Goal: Information Seeking & Learning: Learn about a topic

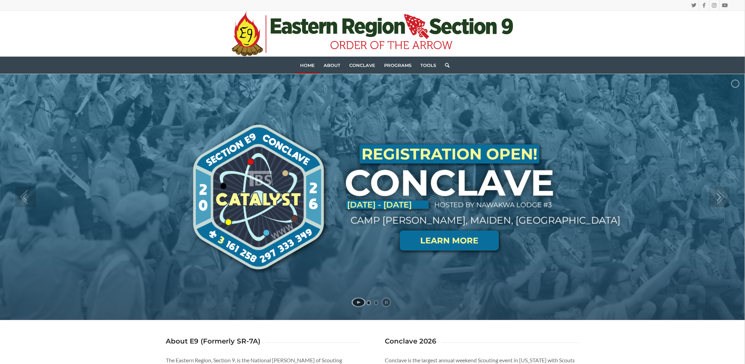
click at [451, 243] on link at bounding box center [449, 241] width 99 height 21
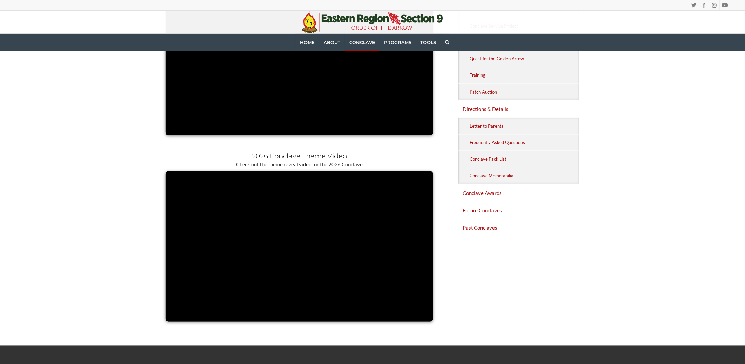
scroll to position [410, 0]
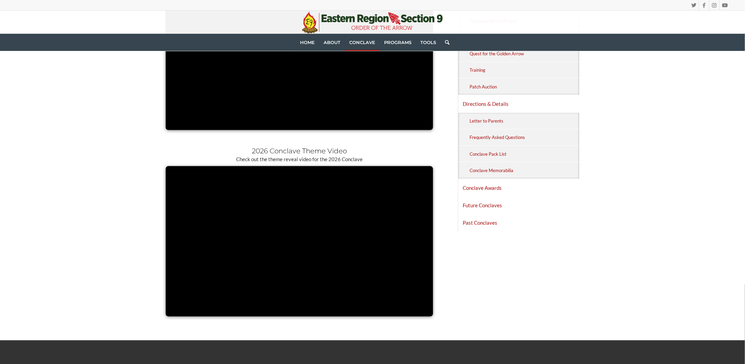
click at [127, 264] on div "Welcome to the Conclave website! This is your one-stop source for info on the E…" at bounding box center [372, 70] width 745 height 540
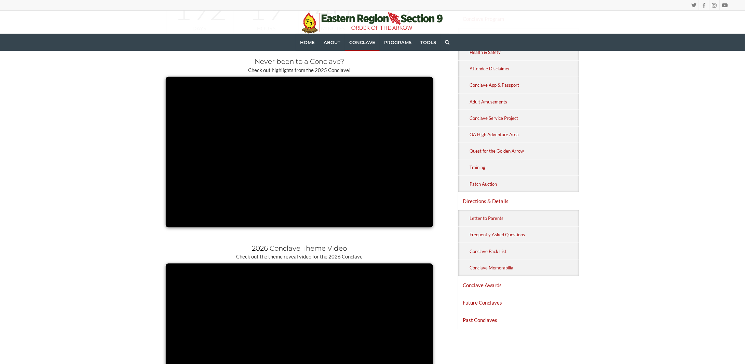
scroll to position [342, 0]
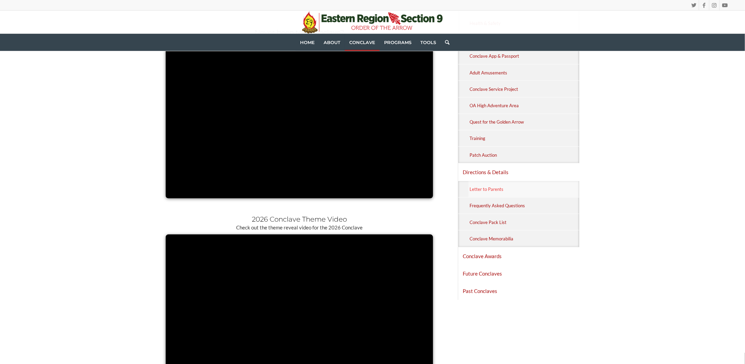
click at [486, 188] on link "Letter to Parents" at bounding box center [524, 189] width 111 height 16
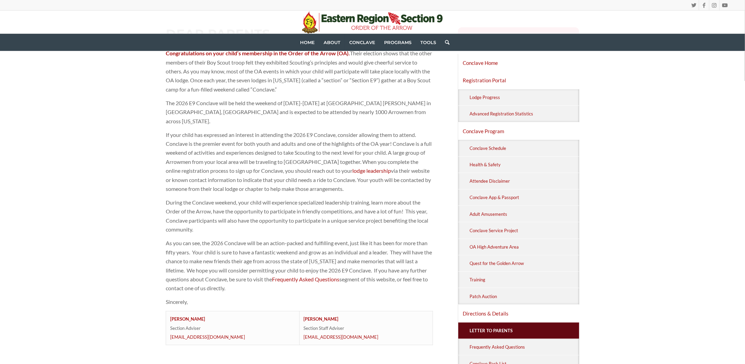
scroll to position [171, 0]
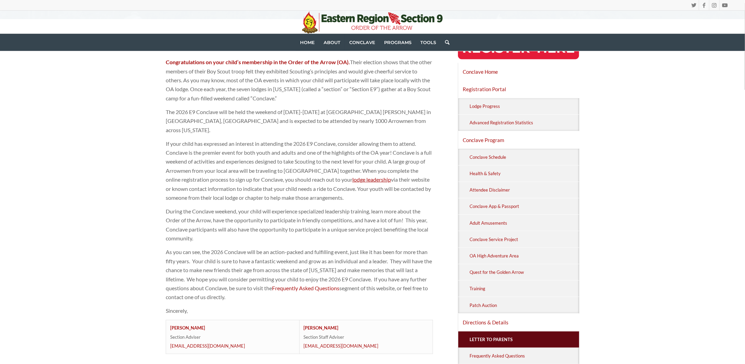
drag, startPoint x: 364, startPoint y: 171, endPoint x: 378, endPoint y: 174, distance: 14.4
click at [378, 174] on p "If your child has expressed an interest in attending the 2026 E9 Conclave, cons…" at bounding box center [299, 170] width 267 height 63
click at [370, 176] on link "lodge leadership" at bounding box center [371, 179] width 39 height 6
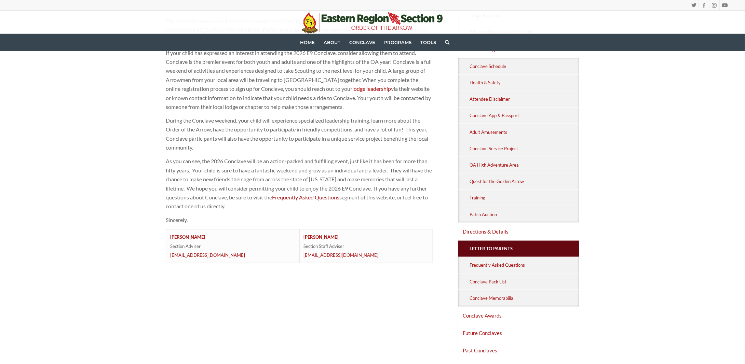
scroll to position [271, 0]
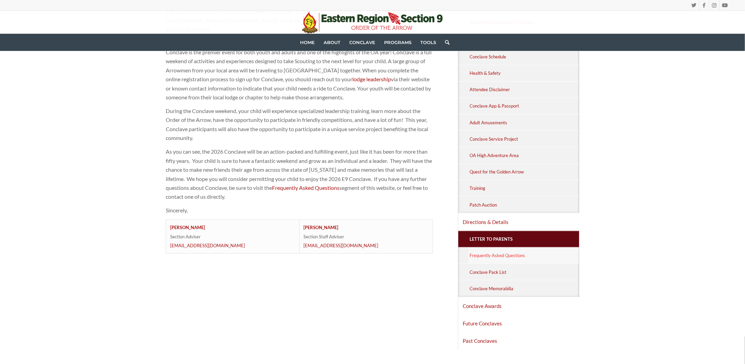
click at [513, 250] on link "Frequently Asked Questions" at bounding box center [524, 256] width 111 height 16
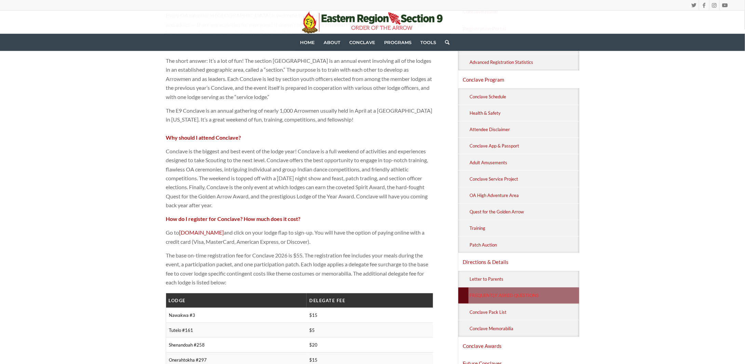
scroll to position [239, 0]
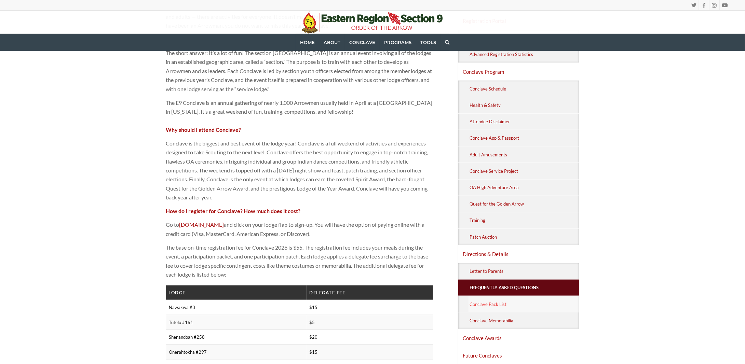
click at [505, 301] on link "Conclave Pack List" at bounding box center [524, 304] width 111 height 16
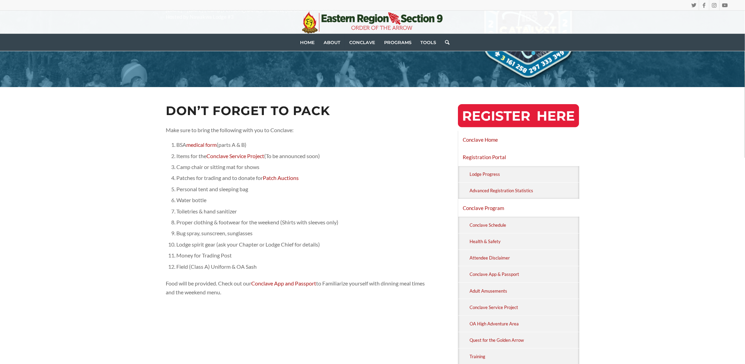
scroll to position [103, 0]
click at [494, 144] on link "Conclave Home" at bounding box center [518, 140] width 121 height 17
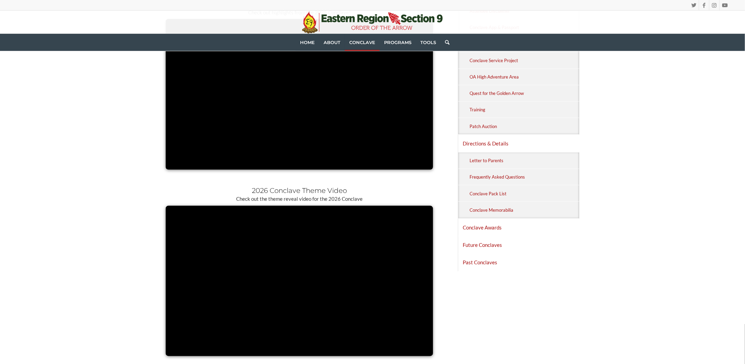
scroll to position [342, 0]
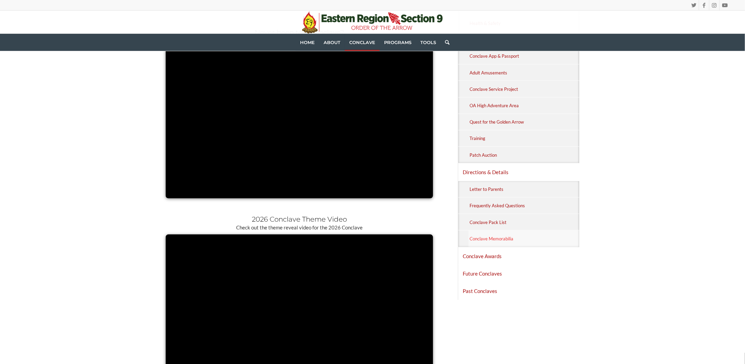
click at [488, 241] on link "Conclave Memorabilia" at bounding box center [524, 239] width 111 height 16
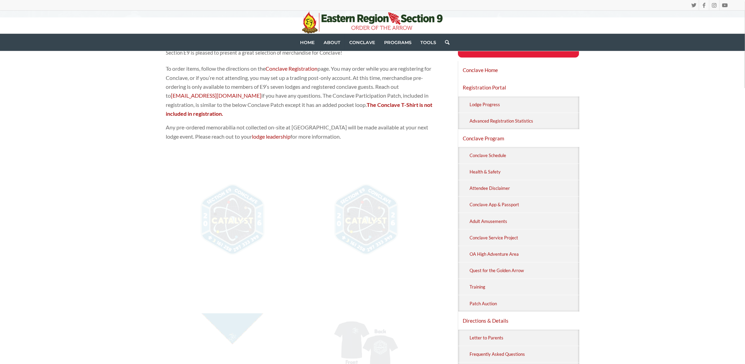
scroll to position [342, 0]
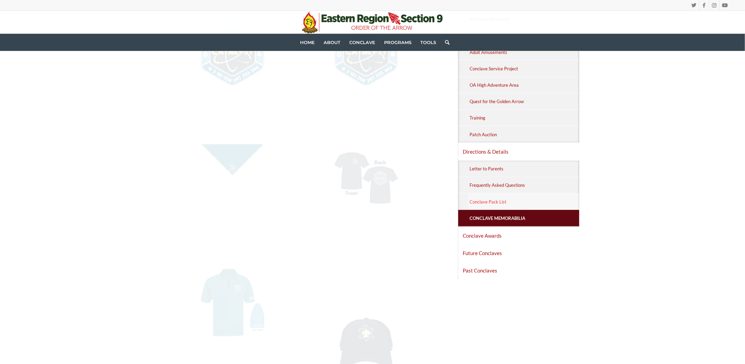
click at [515, 194] on link "Conclave Pack List" at bounding box center [524, 202] width 111 height 16
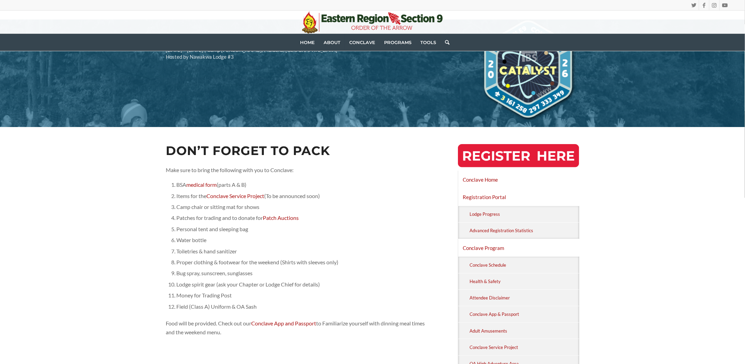
scroll to position [103, 0]
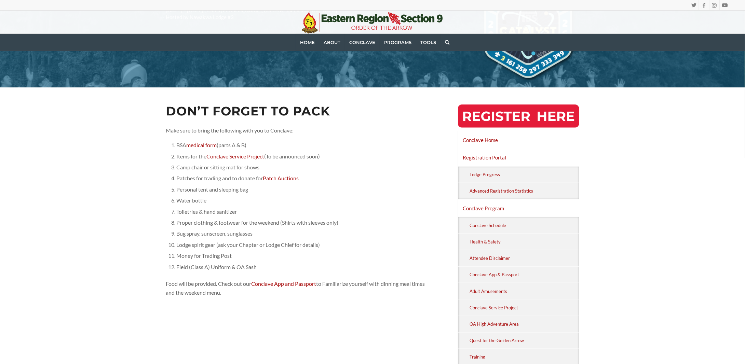
click at [123, 202] on div "Don’t Forget To Pack Make sure to bring the following with you to Conclave: BSA…" at bounding box center [372, 315] width 745 height 457
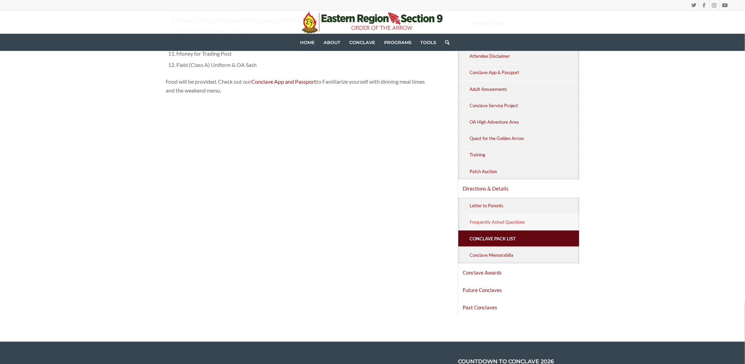
scroll to position [290, 0]
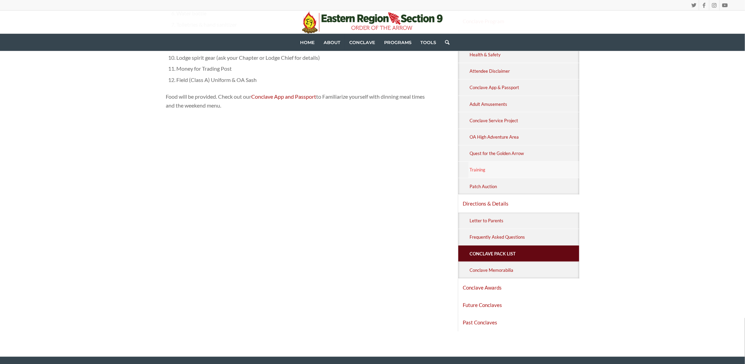
click at [486, 168] on link "Training" at bounding box center [524, 170] width 111 height 16
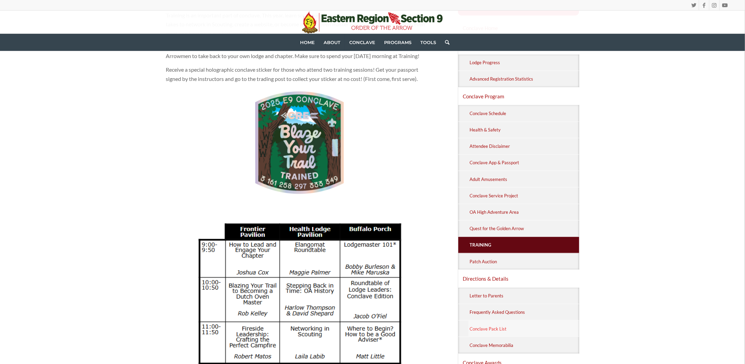
scroll to position [126, 0]
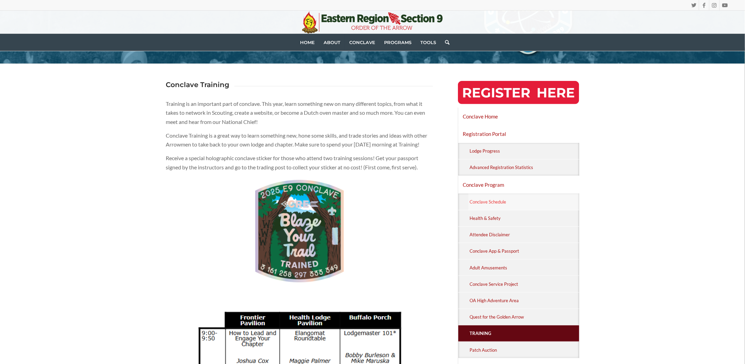
click at [502, 206] on link "Conclave Schedule" at bounding box center [524, 202] width 111 height 16
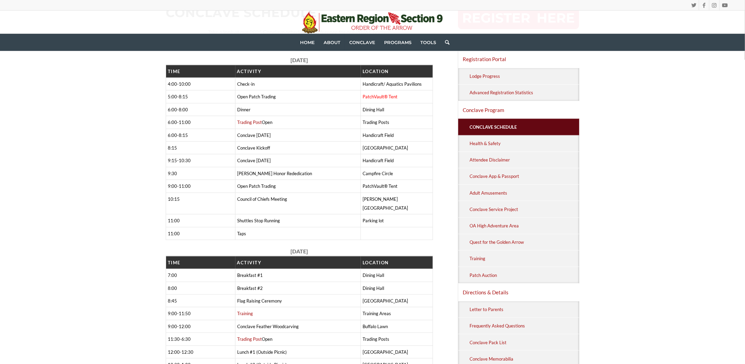
scroll to position [205, 0]
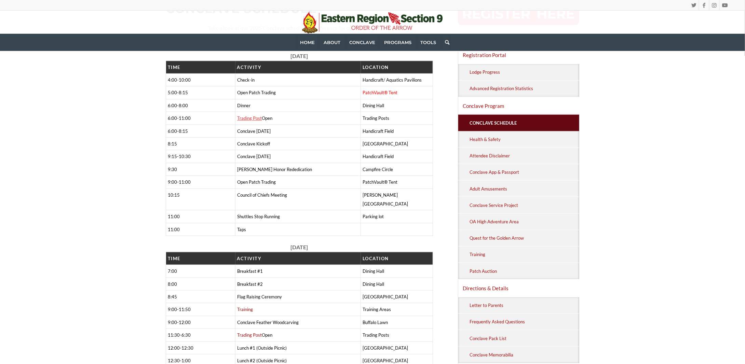
click at [250, 119] on link "Trading Post" at bounding box center [249, 118] width 25 height 5
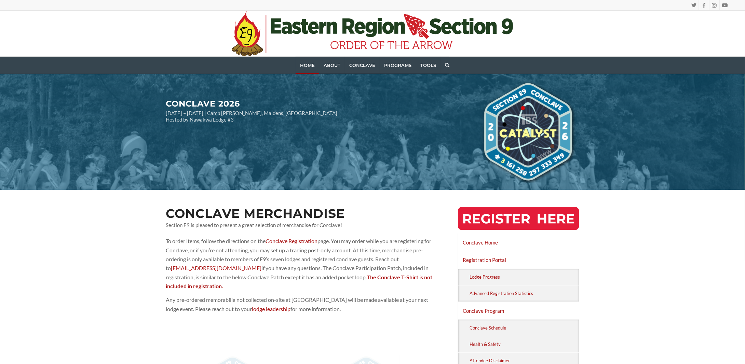
click at [310, 60] on link "Home" at bounding box center [308, 65] width 24 height 17
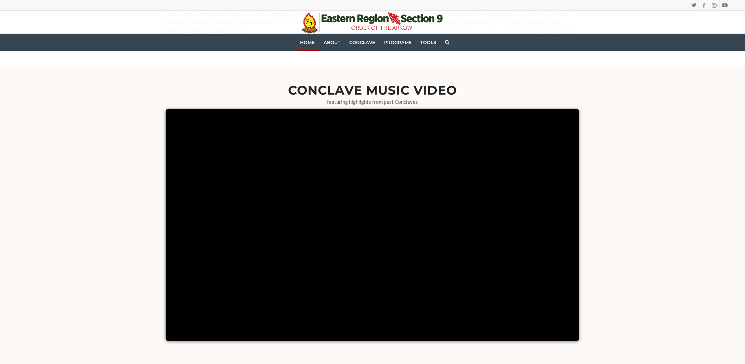
scroll to position [376, 0]
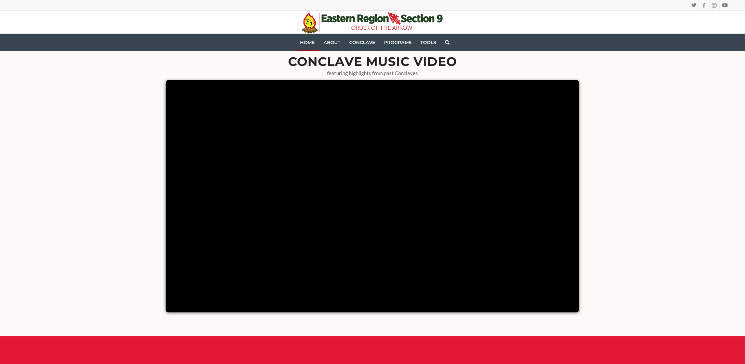
click at [657, 280] on div "Conclave Music Video featuring highlights from past Conclaves" at bounding box center [372, 187] width 745 height 299
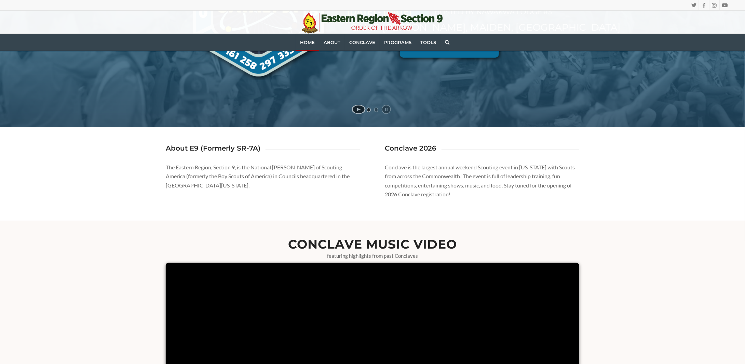
scroll to position [0, 0]
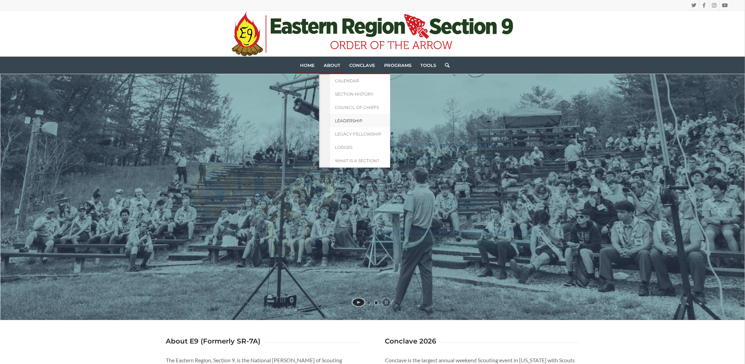
click at [343, 120] on span "Leadership" at bounding box center [349, 120] width 28 height 5
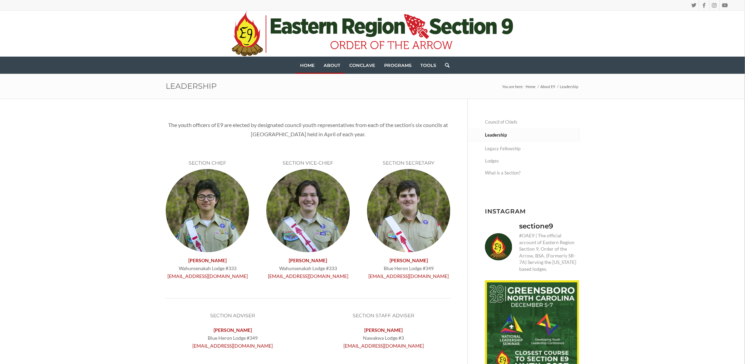
click at [313, 67] on link "Home" at bounding box center [308, 65] width 24 height 17
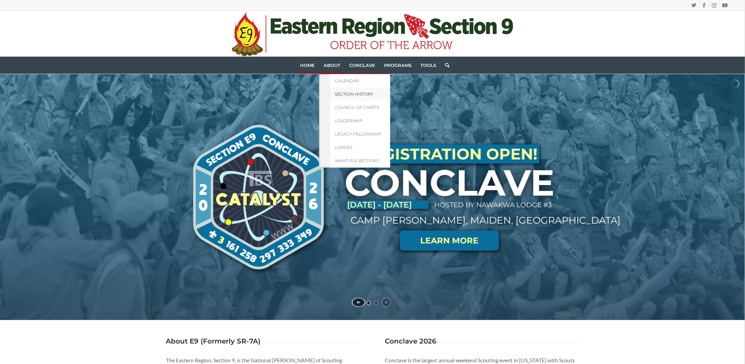
click at [345, 91] on link "Section History" at bounding box center [359, 93] width 61 height 13
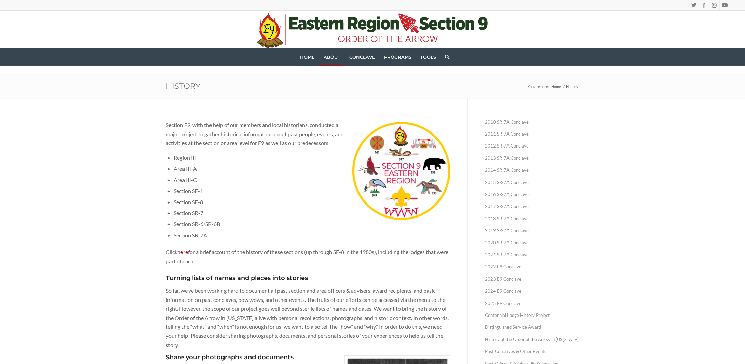
scroll to position [205, 0]
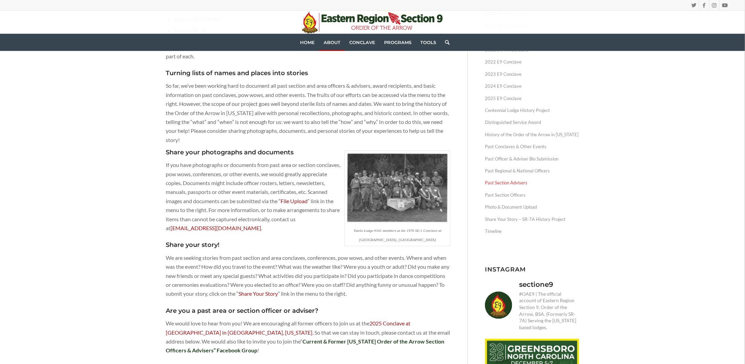
click at [518, 185] on link "Past Section Advisers" at bounding box center [532, 183] width 94 height 12
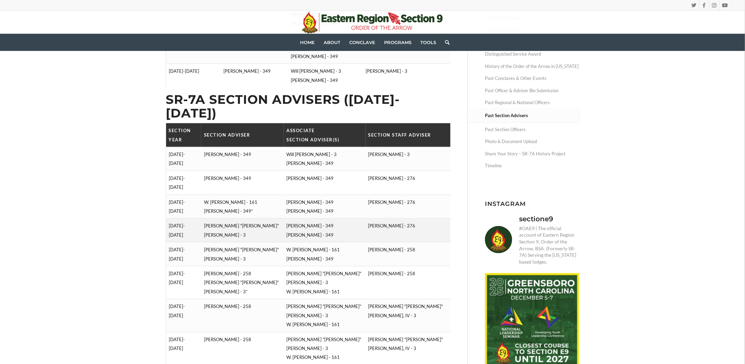
scroll to position [478, 0]
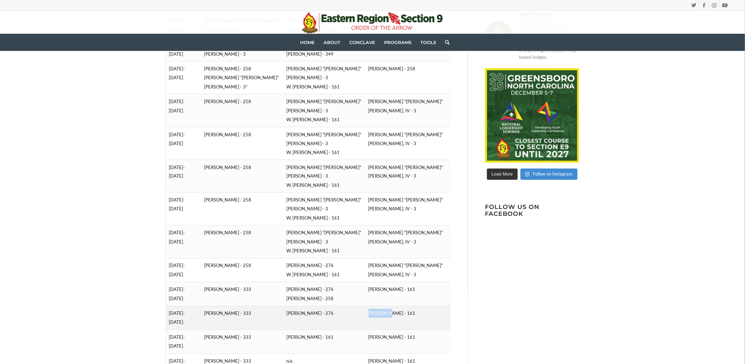
drag, startPoint x: 366, startPoint y: 235, endPoint x: 385, endPoint y: 239, distance: 19.6
click at [385, 307] on td "Ken Lyons - 161" at bounding box center [408, 319] width 85 height 24
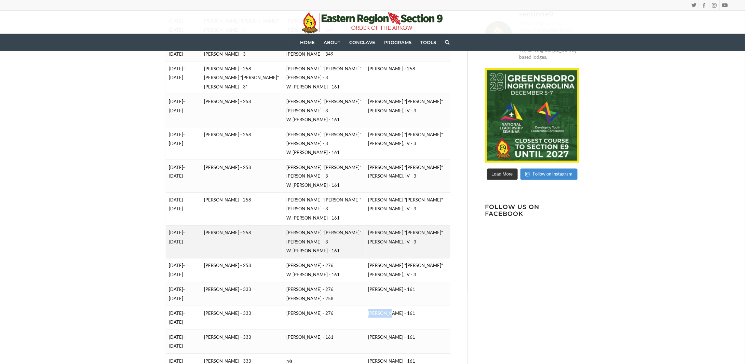
copy td "Ken Lyons"
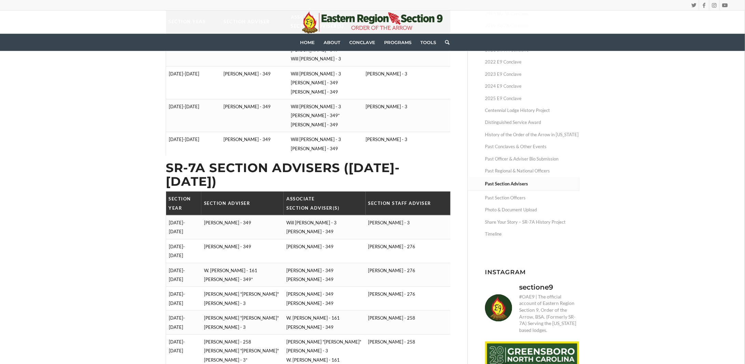
scroll to position [137, 0]
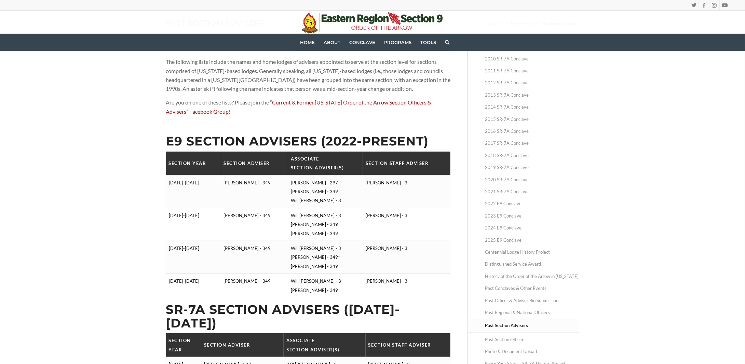
scroll to position [103, 0]
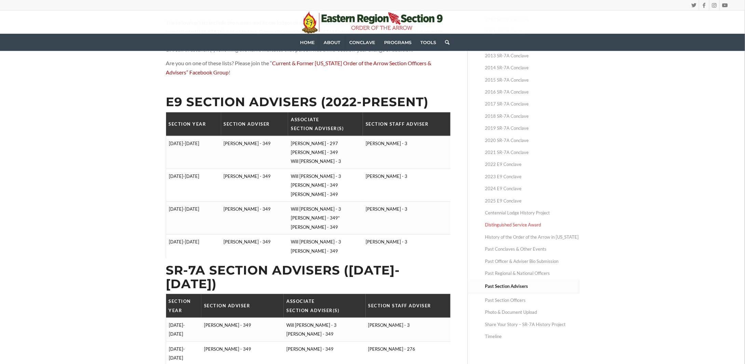
click at [501, 226] on link "Distinguished Service Award" at bounding box center [532, 225] width 94 height 12
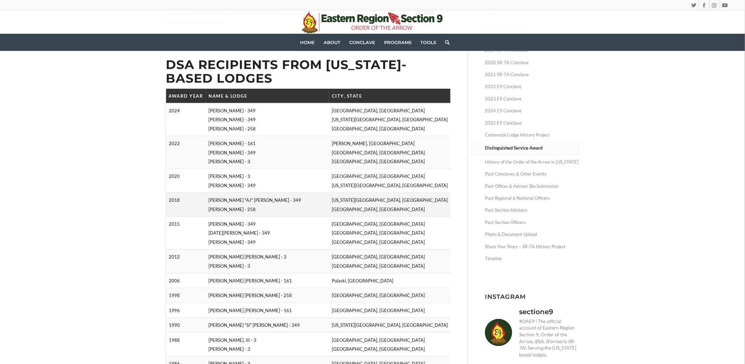
scroll to position [171, 0]
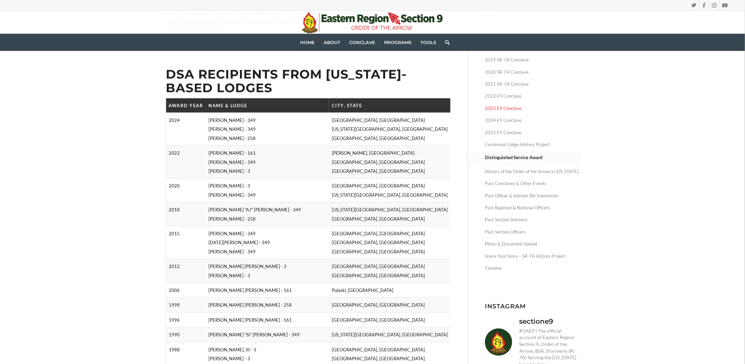
click at [505, 110] on link "2023 E9 Conclave" at bounding box center [532, 109] width 94 height 12
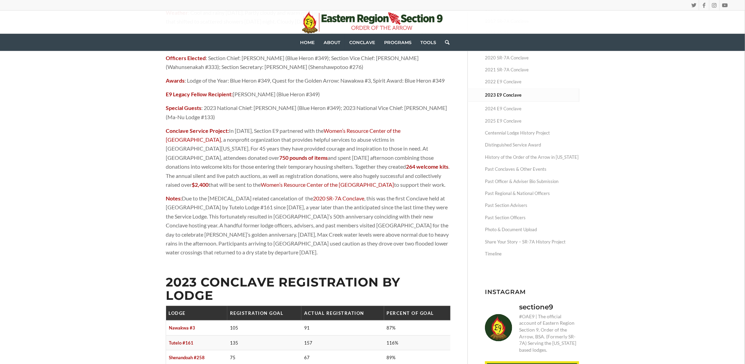
scroll to position [103, 0]
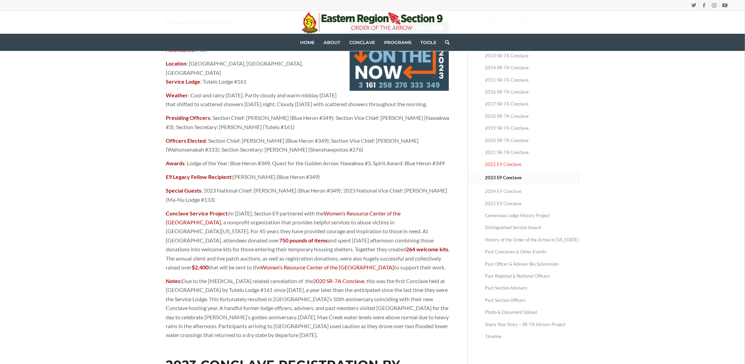
click at [495, 162] on link "2022 E9 Conclave" at bounding box center [532, 165] width 94 height 12
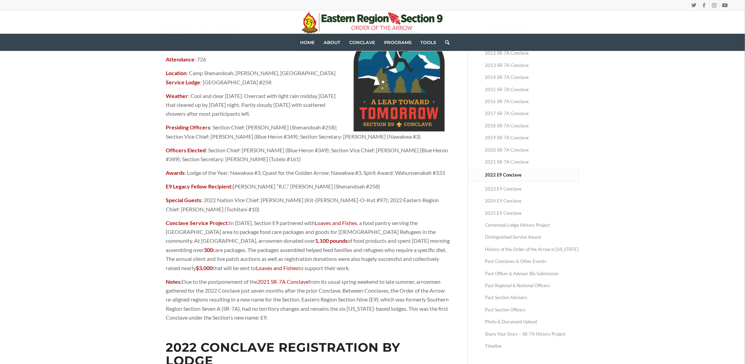
scroll to position [103, 0]
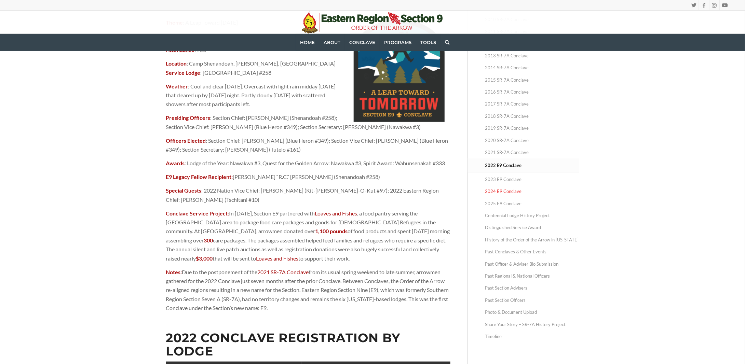
click at [500, 190] on link "2024 E9 Conclave" at bounding box center [532, 192] width 94 height 12
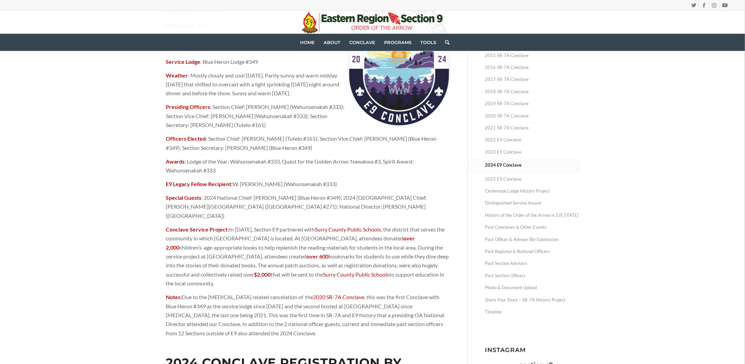
scroll to position [137, 0]
